Goal: Information Seeking & Learning: Learn about a topic

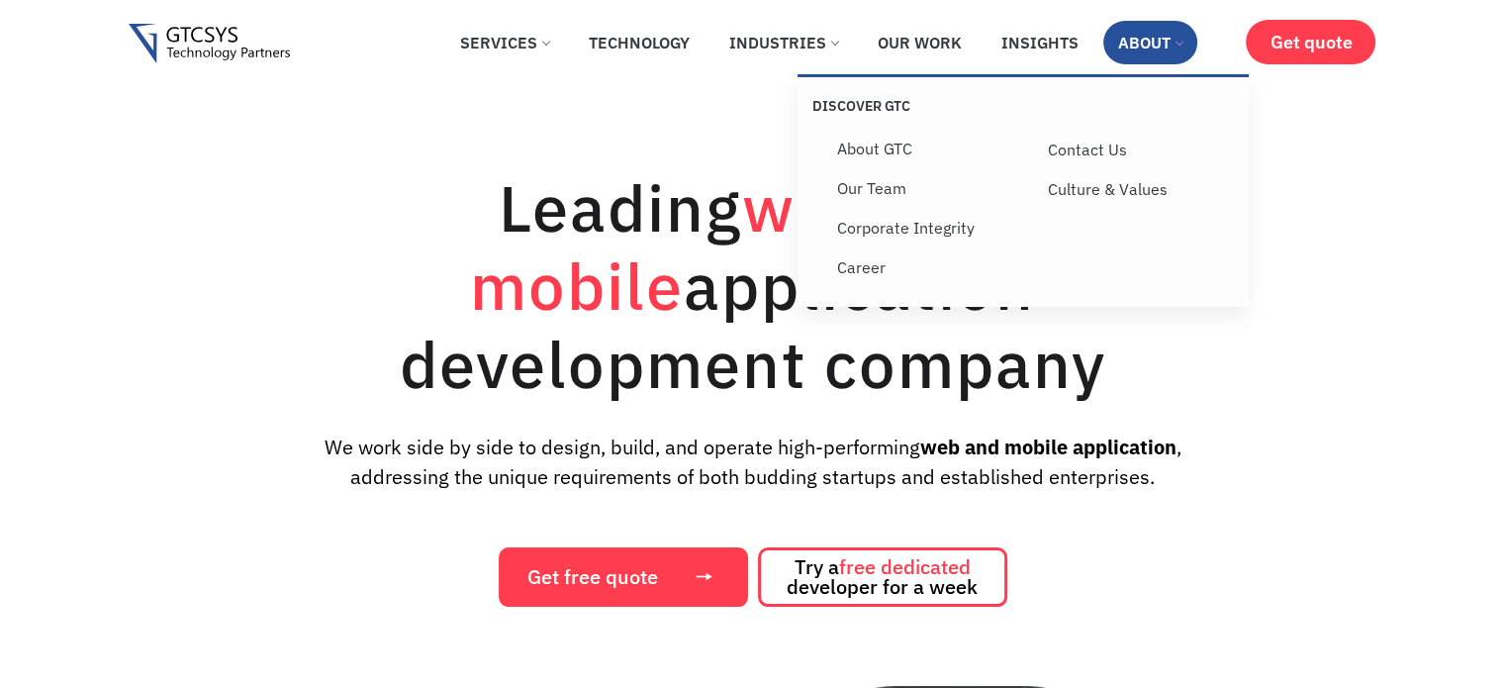
click at [1126, 52] on link "About" at bounding box center [1150, 43] width 94 height 44
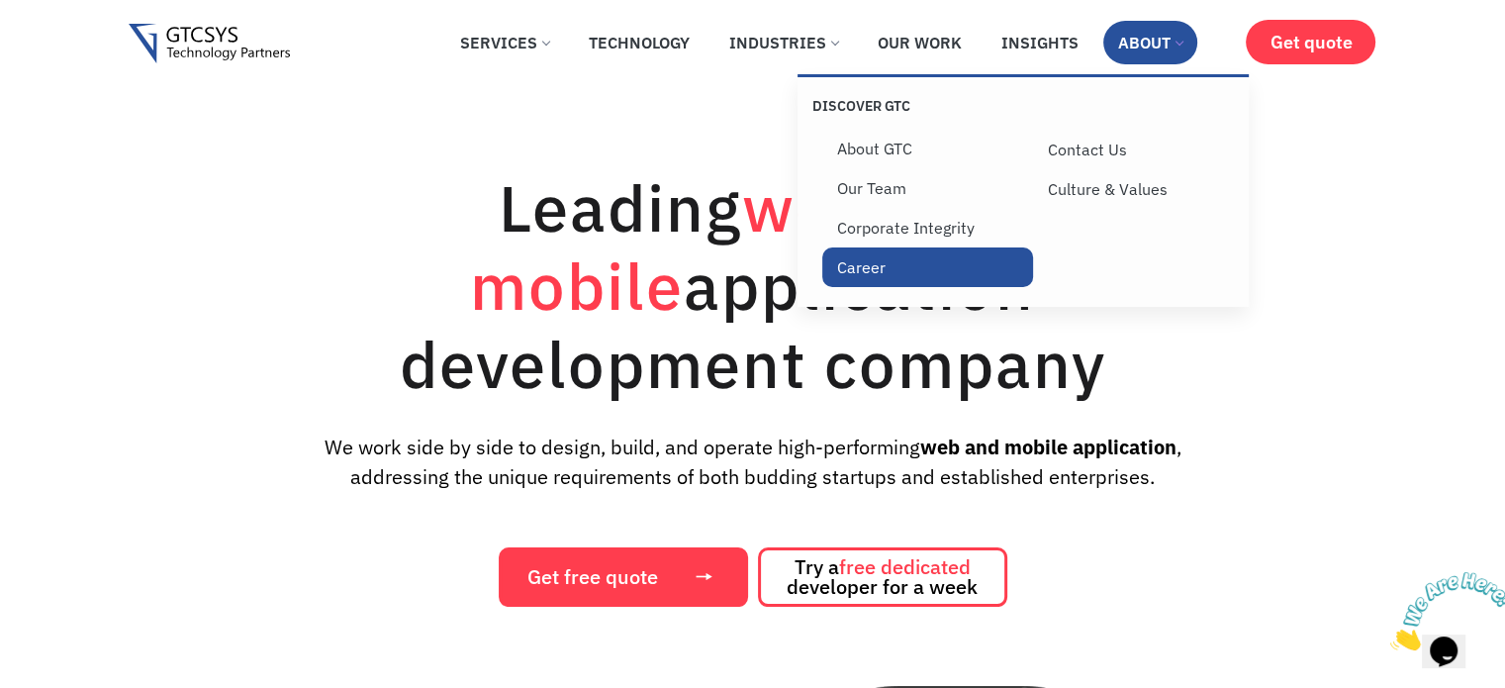
click at [864, 281] on link "Career" at bounding box center [927, 267] width 211 height 40
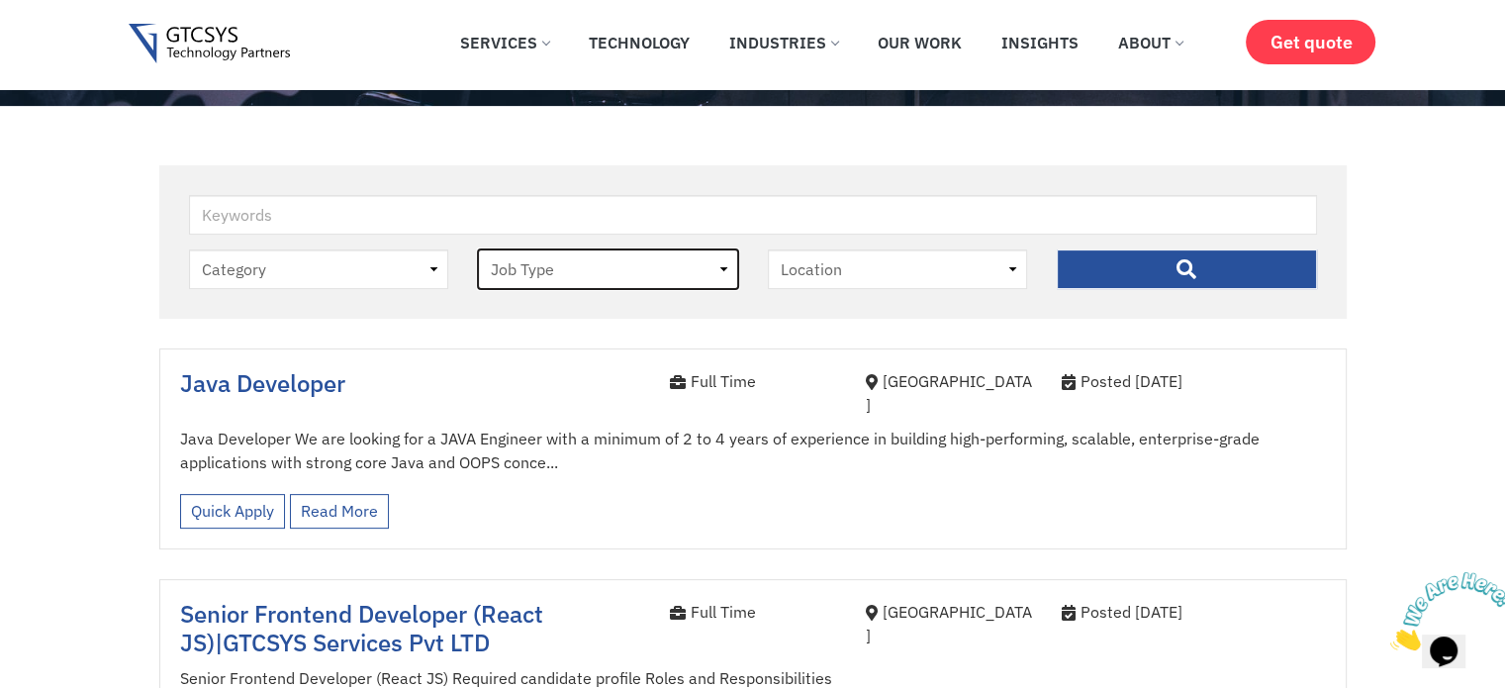
click at [693, 264] on select "Job Type Full Time Internee" at bounding box center [608, 269] width 260 height 40
select select "internee"
click at [478, 250] on select "Job Type [DEMOGRAPHIC_DATA] Internee" at bounding box center [608, 269] width 260 height 40
click at [1141, 256] on input "" at bounding box center [1187, 269] width 260 height 40
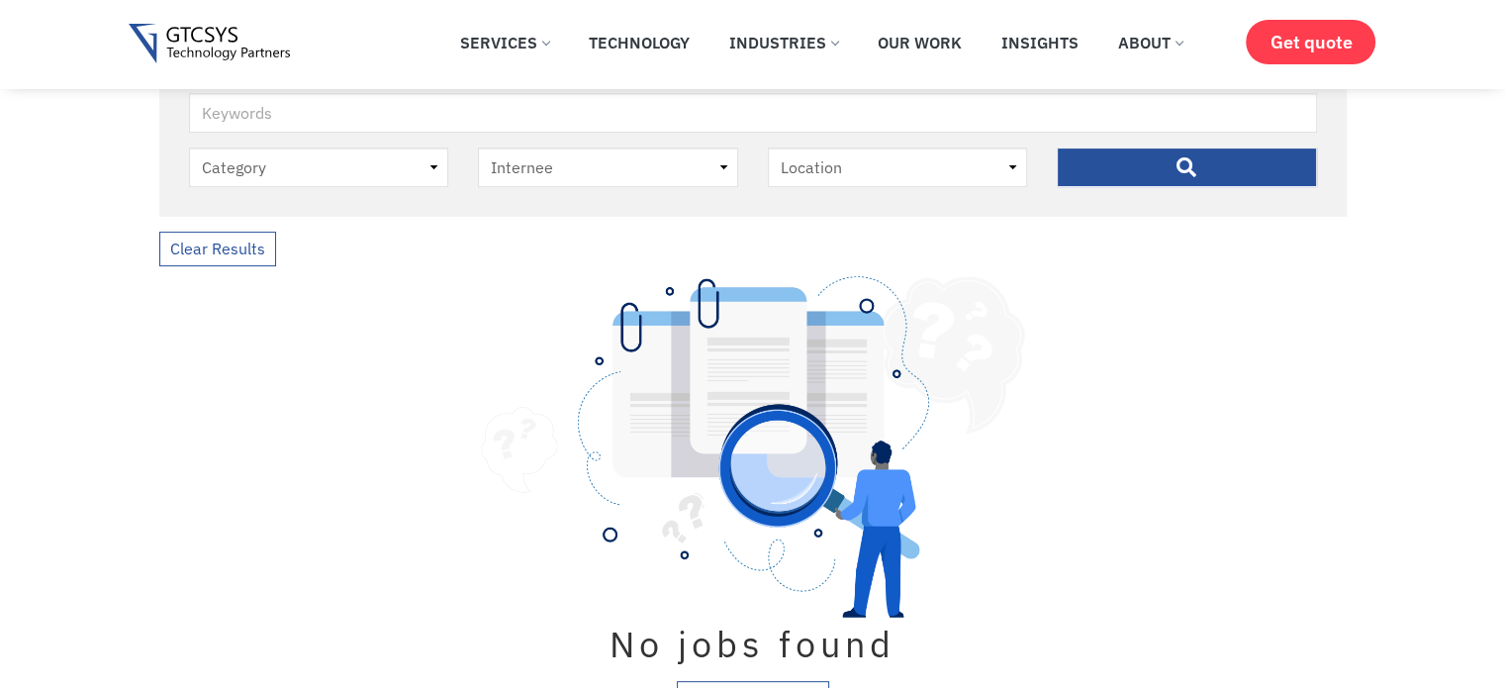
scroll to position [593, 0]
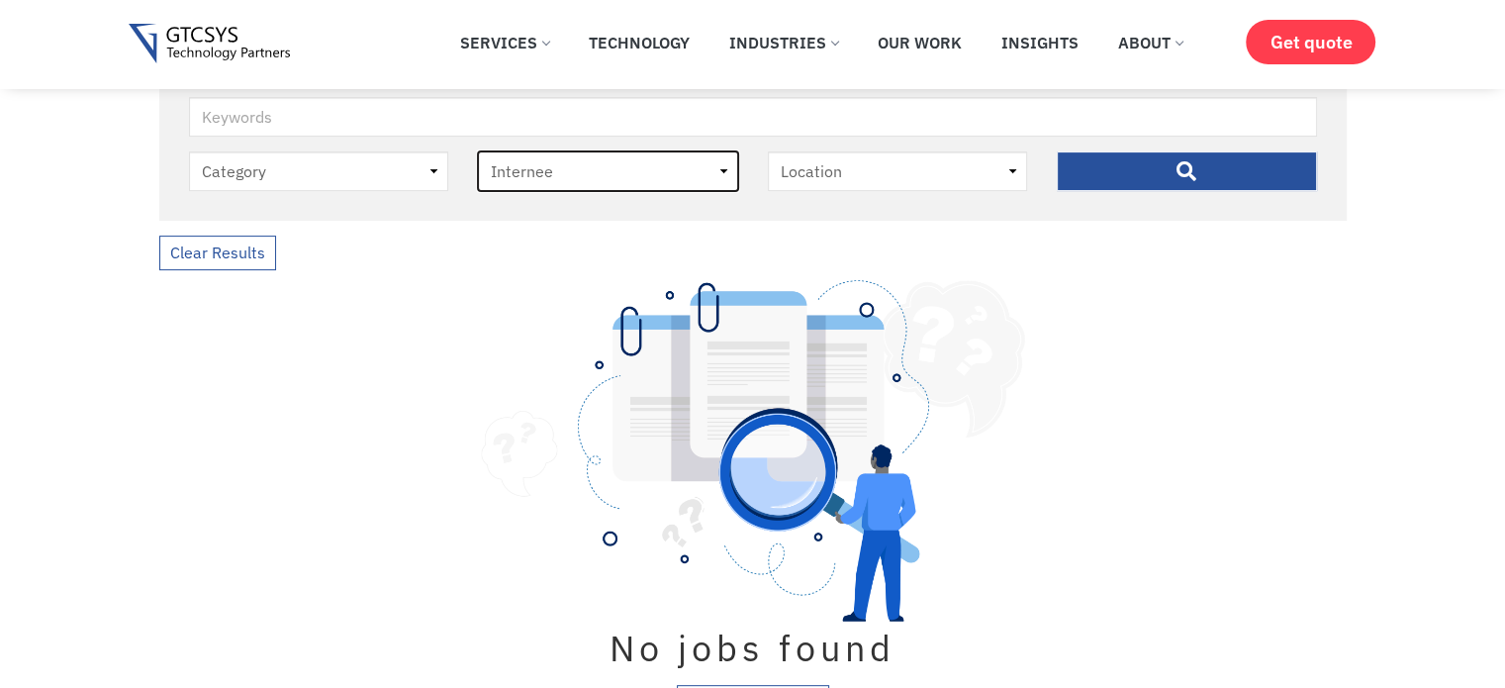
click at [613, 165] on select "Job Type [DEMOGRAPHIC_DATA] Internee" at bounding box center [608, 171] width 260 height 40
select select "full-time"
click at [478, 152] on select "Job Type [DEMOGRAPHIC_DATA] Internee" at bounding box center [608, 171] width 260 height 40
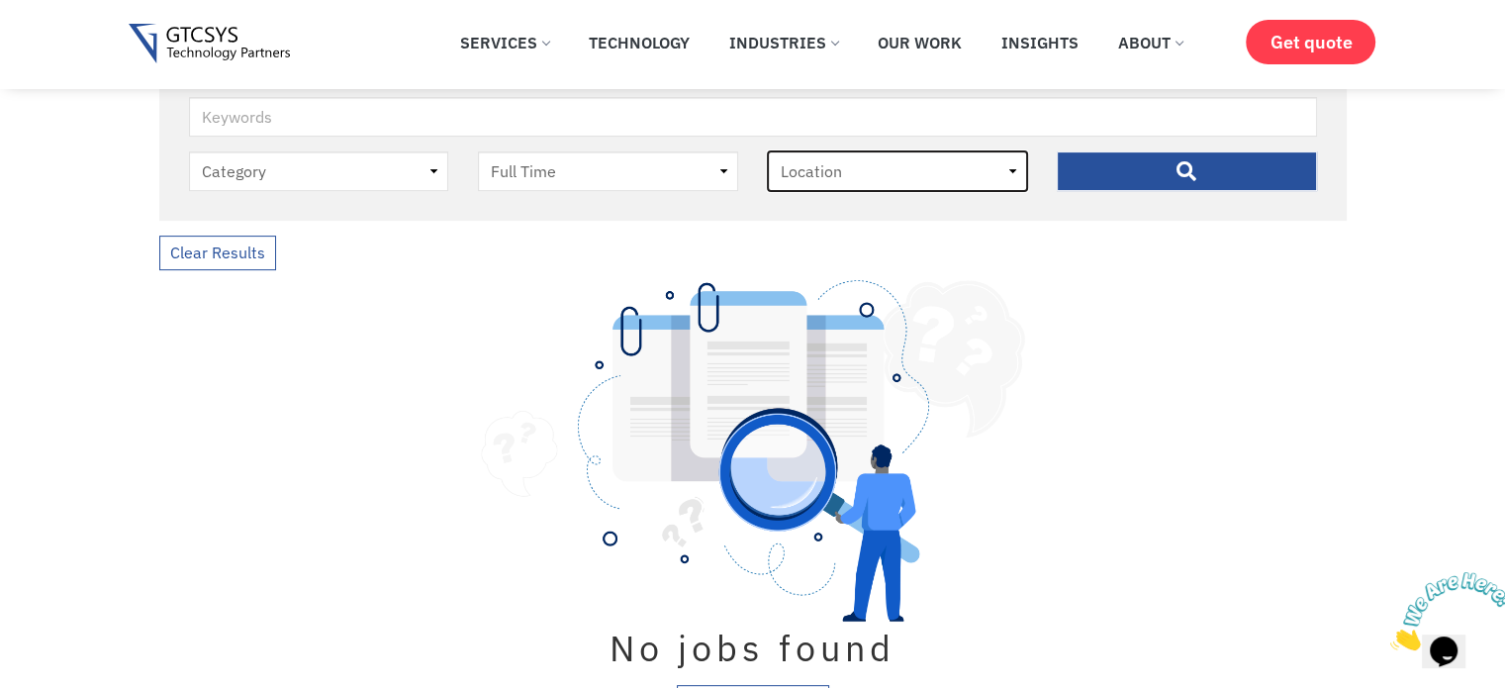
click at [962, 156] on select "Location [GEOGRAPHIC_DATA]" at bounding box center [898, 171] width 260 height 40
select select "[GEOGRAPHIC_DATA]"
click at [768, 152] on select "Location [GEOGRAPHIC_DATA]" at bounding box center [898, 171] width 260 height 40
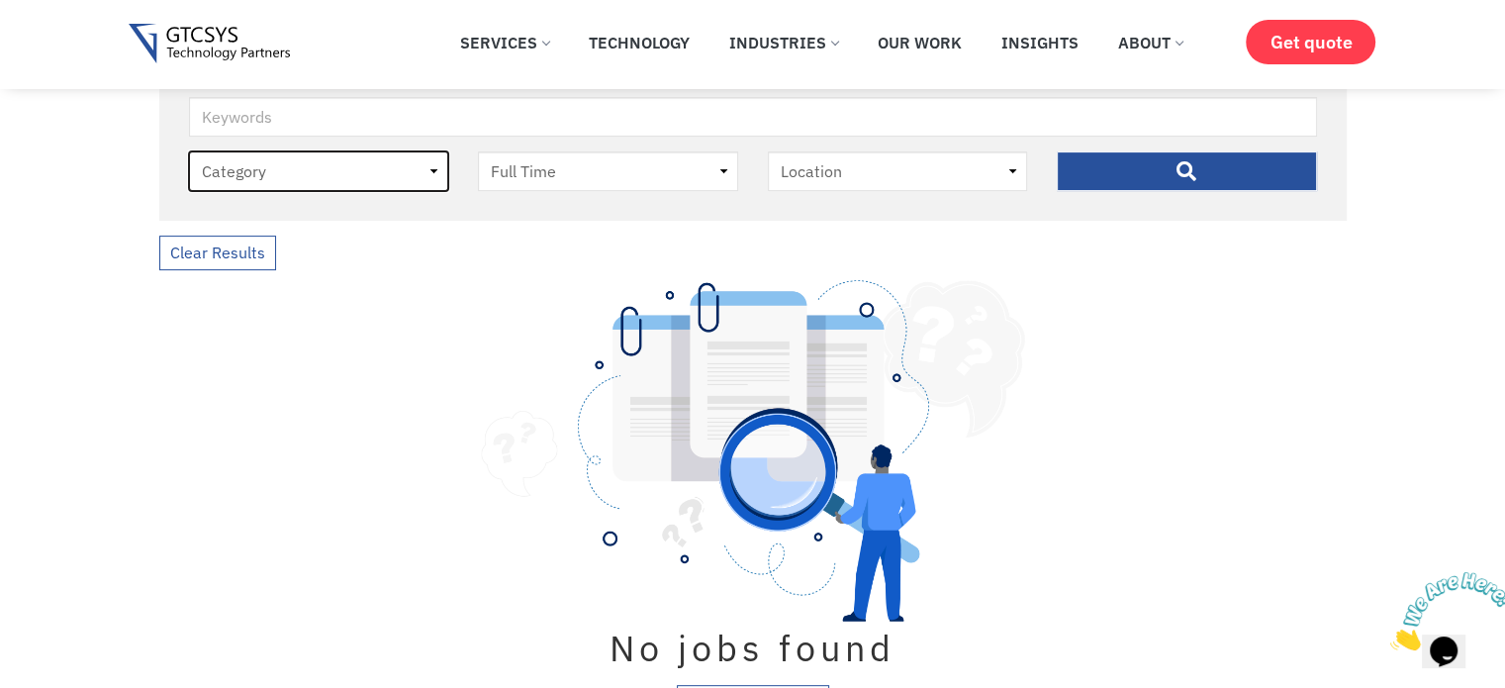
click at [364, 159] on select "Category job" at bounding box center [319, 171] width 260 height 40
click at [1183, 169] on input "" at bounding box center [1187, 171] width 260 height 40
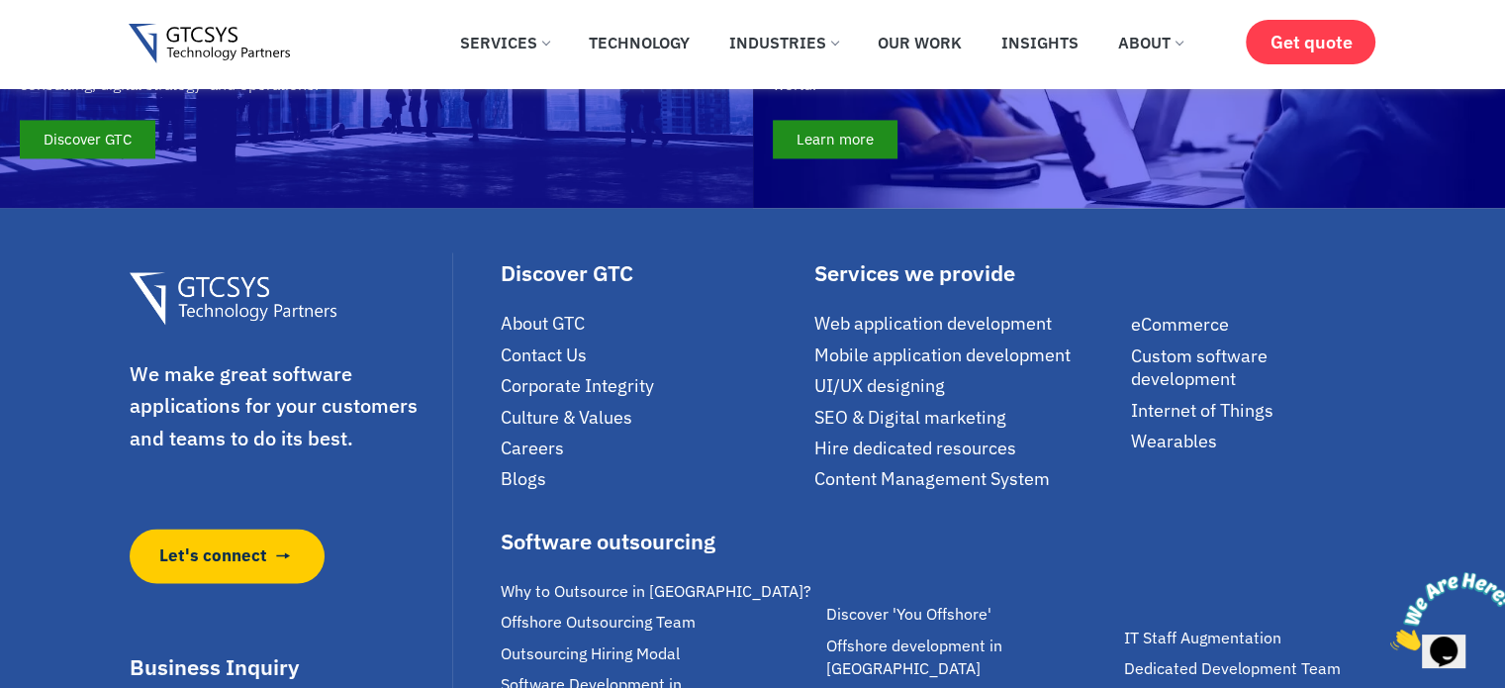
scroll to position [2987, 0]
click at [558, 435] on span "Careers" at bounding box center [532, 446] width 63 height 23
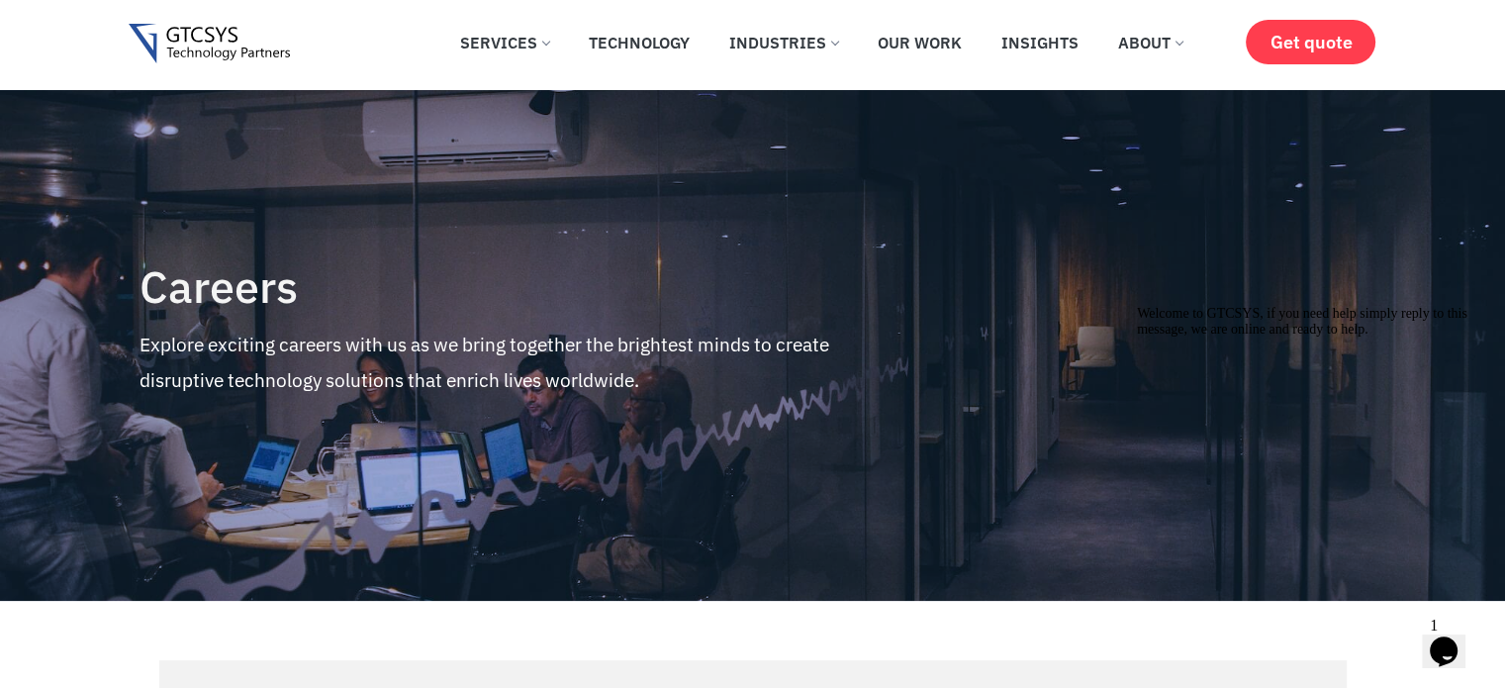
click at [1451, 634] on button "Opens Chat This icon Opens the chat window." at bounding box center [1444, 651] width 44 height 34
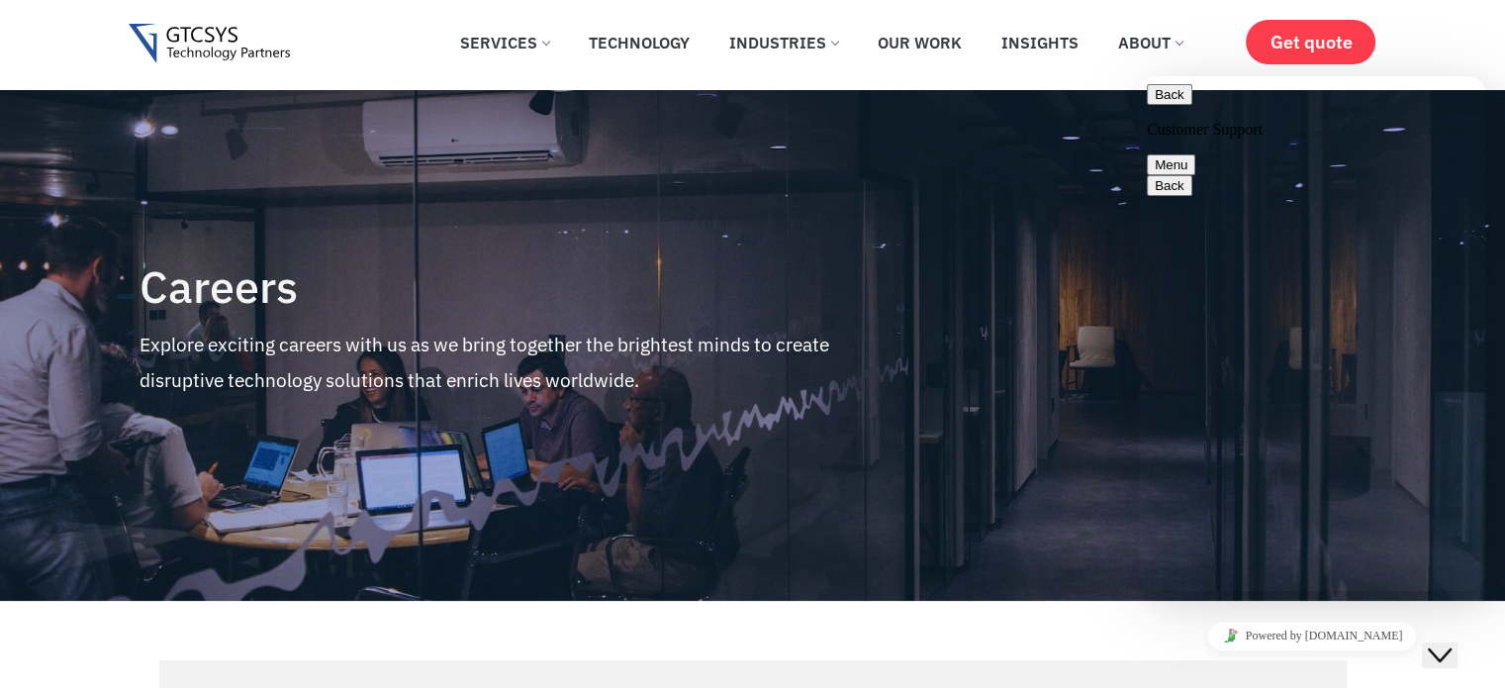
click at [1172, 98] on button "Back" at bounding box center [1170, 94] width 46 height 21
